Goal: Entertainment & Leisure: Consume media (video, audio)

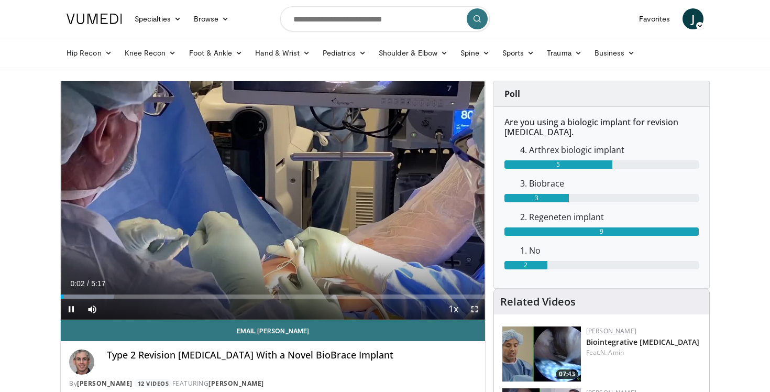
click at [477, 311] on span "Video Player" at bounding box center [474, 309] width 21 height 21
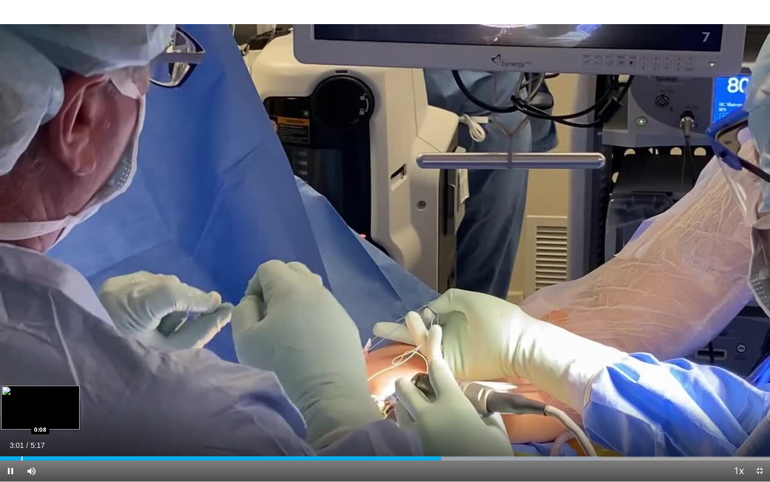
click at [21, 391] on div "Loaded : 78.09% 3:01 0:08" at bounding box center [385, 456] width 770 height 10
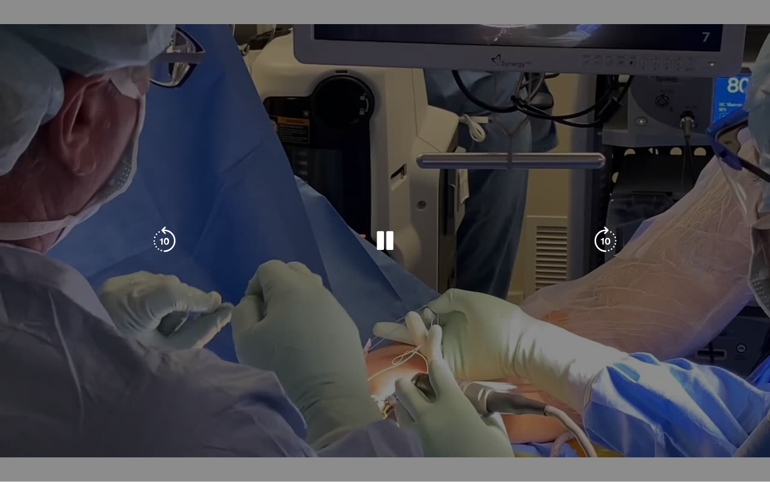
click at [273, 348] on div "10 seconds Tap to unmute" at bounding box center [385, 241] width 770 height 482
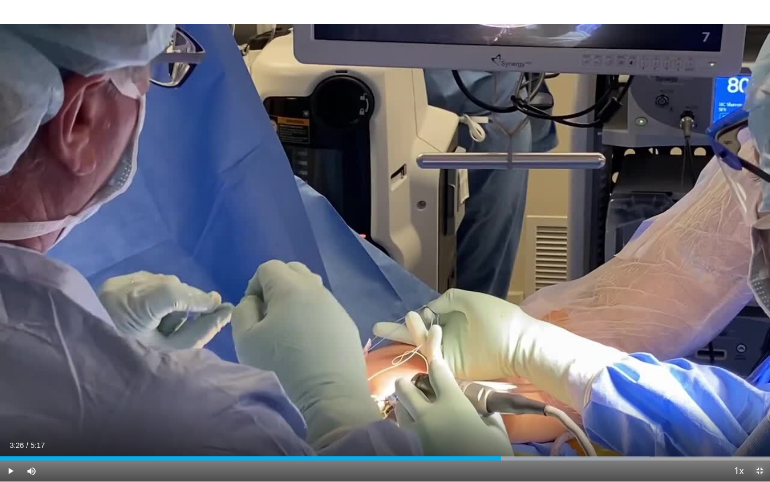
click at [759, 391] on span "Video Player" at bounding box center [759, 471] width 21 height 21
